Goal: Task Accomplishment & Management: Manage account settings

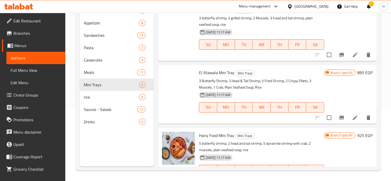
scroll to position [207, 0]
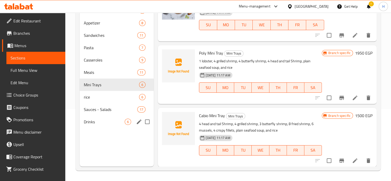
click at [97, 142] on div "Menu sections Soup 6 Appetizer 8 Sandwiches 11 Pasta 7 Casseroles 9 Meals 11 Mi…" at bounding box center [117, 76] width 74 height 181
click at [70, 22] on div "Home / Restaurants management / Menus / Sections Shrimp Zone, Sheraton Inactive…" at bounding box center [228, 61] width 326 height 240
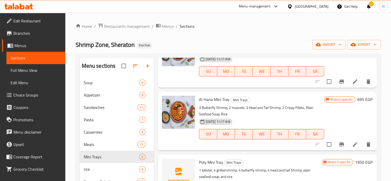
scroll to position [156, 0]
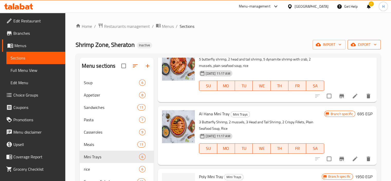
click at [365, 45] on span "export" at bounding box center [364, 44] width 25 height 6
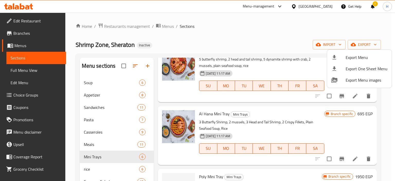
click at [359, 57] on span "Export Menu" at bounding box center [366, 57] width 42 height 6
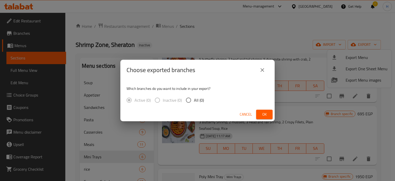
click at [189, 99] on input "All (0)" at bounding box center [188, 100] width 11 height 11
radio input "true"
click at [105, 40] on div "Choose exported branches Which branches do you want to include in your export? …" at bounding box center [197, 90] width 395 height 181
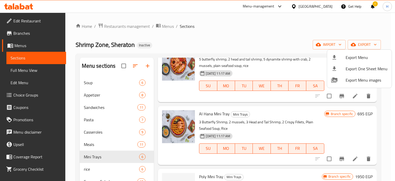
click at [112, 39] on div at bounding box center [197, 90] width 395 height 181
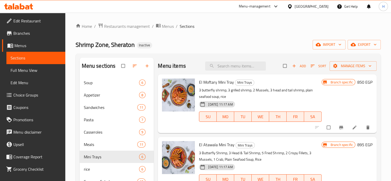
click at [196, 50] on div "Home / Restaurants management / Menus / Sections Shrimp Zone, Sheraton Inactive…" at bounding box center [228, 132] width 305 height 219
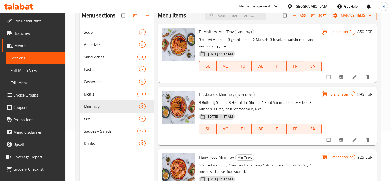
scroll to position [51, 0]
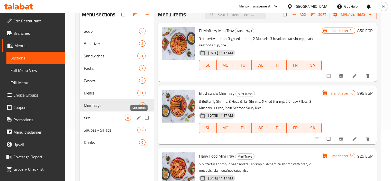
click at [142, 118] on span "edit" at bounding box center [139, 117] width 6 height 5
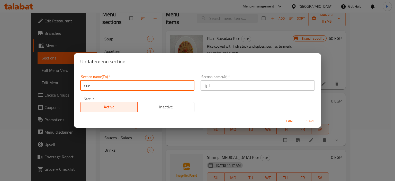
drag, startPoint x: 85, startPoint y: 87, endPoint x: 80, endPoint y: 87, distance: 4.9
click at [80, 87] on input "rice" at bounding box center [137, 85] width 114 height 10
type input "Rice"
click at [315, 119] on span "Save" at bounding box center [310, 121] width 12 height 6
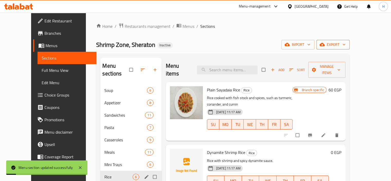
click at [349, 49] on button "export" at bounding box center [332, 45] width 33 height 10
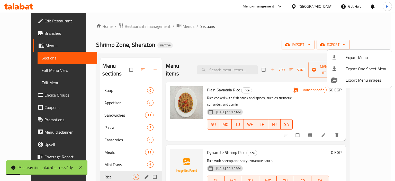
click at [356, 56] on span "Export Menu" at bounding box center [366, 57] width 42 height 6
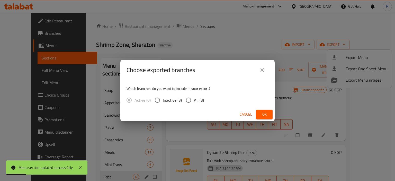
click at [195, 101] on span "All (3)" at bounding box center [199, 100] width 10 height 6
click at [194, 101] on input "All (3)" at bounding box center [188, 100] width 11 height 11
radio input "true"
click at [266, 110] on button "Ok" at bounding box center [264, 114] width 16 height 10
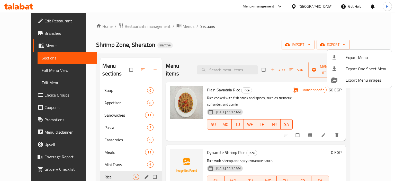
click at [182, 40] on div at bounding box center [197, 90] width 395 height 181
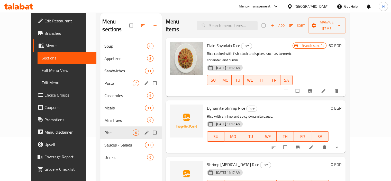
scroll to position [72, 0]
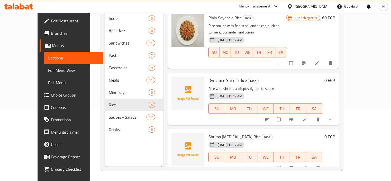
click at [48, 72] on span "Full Menu View" at bounding box center [73, 70] width 51 height 6
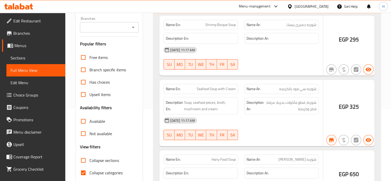
click at [115, 169] on span "Collapse categories" at bounding box center [105, 172] width 33 height 6
click at [89, 166] on input "Collapse categories" at bounding box center [83, 172] width 12 height 12
checkbox input "false"
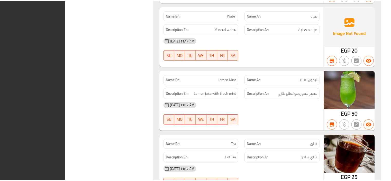
scroll to position [7578, 0]
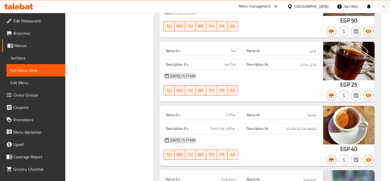
click at [37, 58] on span "Sections" at bounding box center [36, 58] width 51 height 6
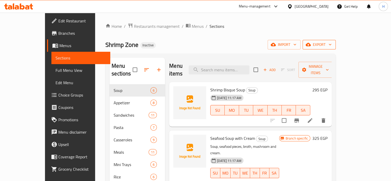
click at [331, 46] on span "export" at bounding box center [319, 44] width 25 height 6
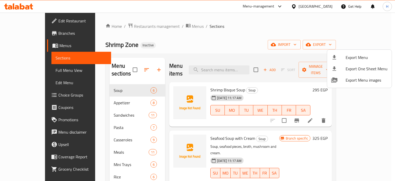
click at [360, 55] on span "Export Menu" at bounding box center [366, 57] width 42 height 6
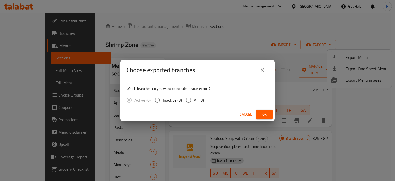
click at [198, 99] on span "All (3)" at bounding box center [199, 100] width 10 height 6
click at [194, 99] on input "All (3)" at bounding box center [188, 100] width 11 height 11
radio input "true"
click at [262, 114] on span "Ok" at bounding box center [264, 114] width 8 height 6
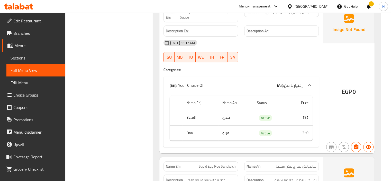
scroll to position [1931, 0]
